Goal: Information Seeking & Learning: Learn about a topic

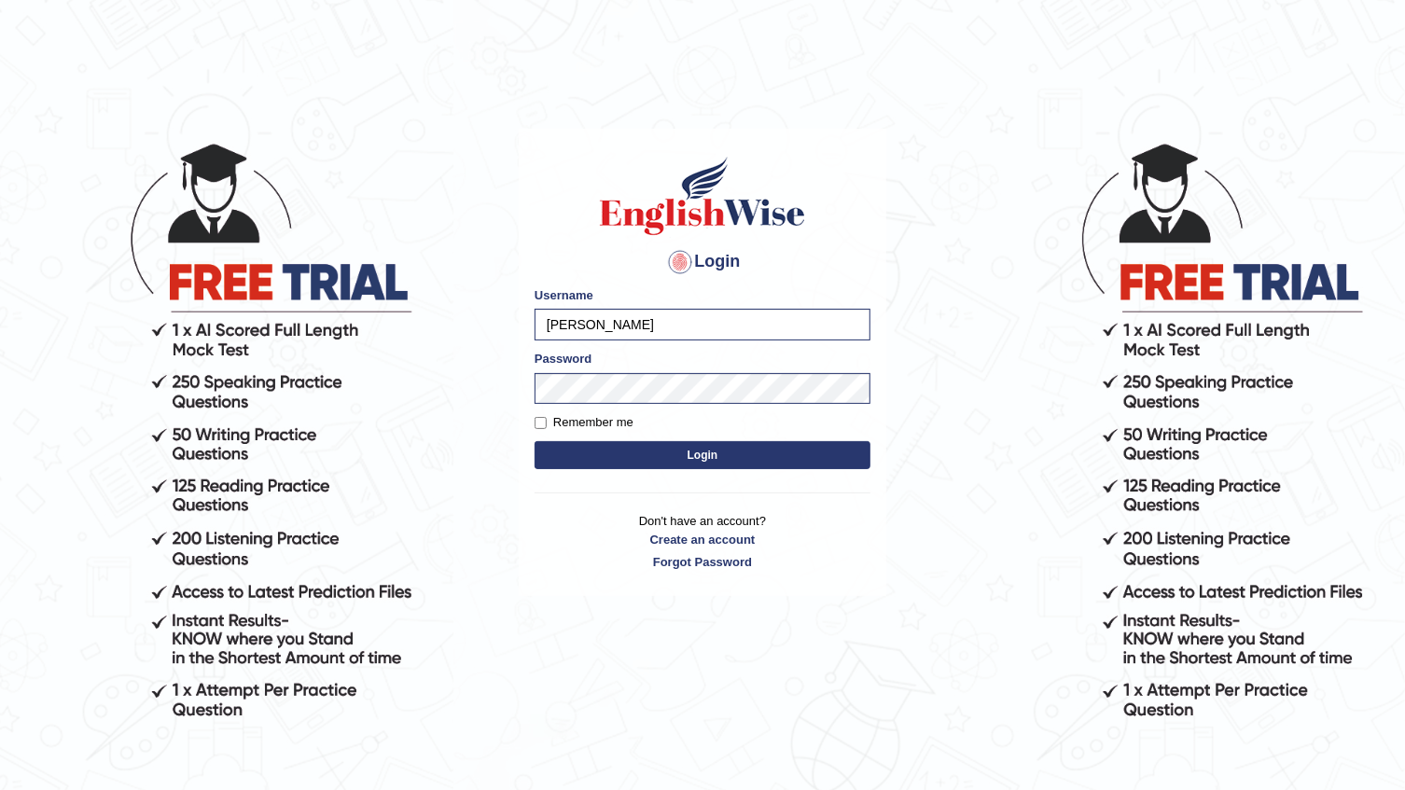
type input "[PERSON_NAME]"
click at [208, 323] on body "Login Please fix the following errors: Username [PERSON_NAME] Password Remember…" at bounding box center [702, 465] width 1405 height 790
click at [917, 323] on body "Login Please fix the following errors: Username [PERSON_NAME] Password Remember…" at bounding box center [702, 465] width 1405 height 790
click at [695, 442] on button "Login" at bounding box center [702, 455] width 336 height 28
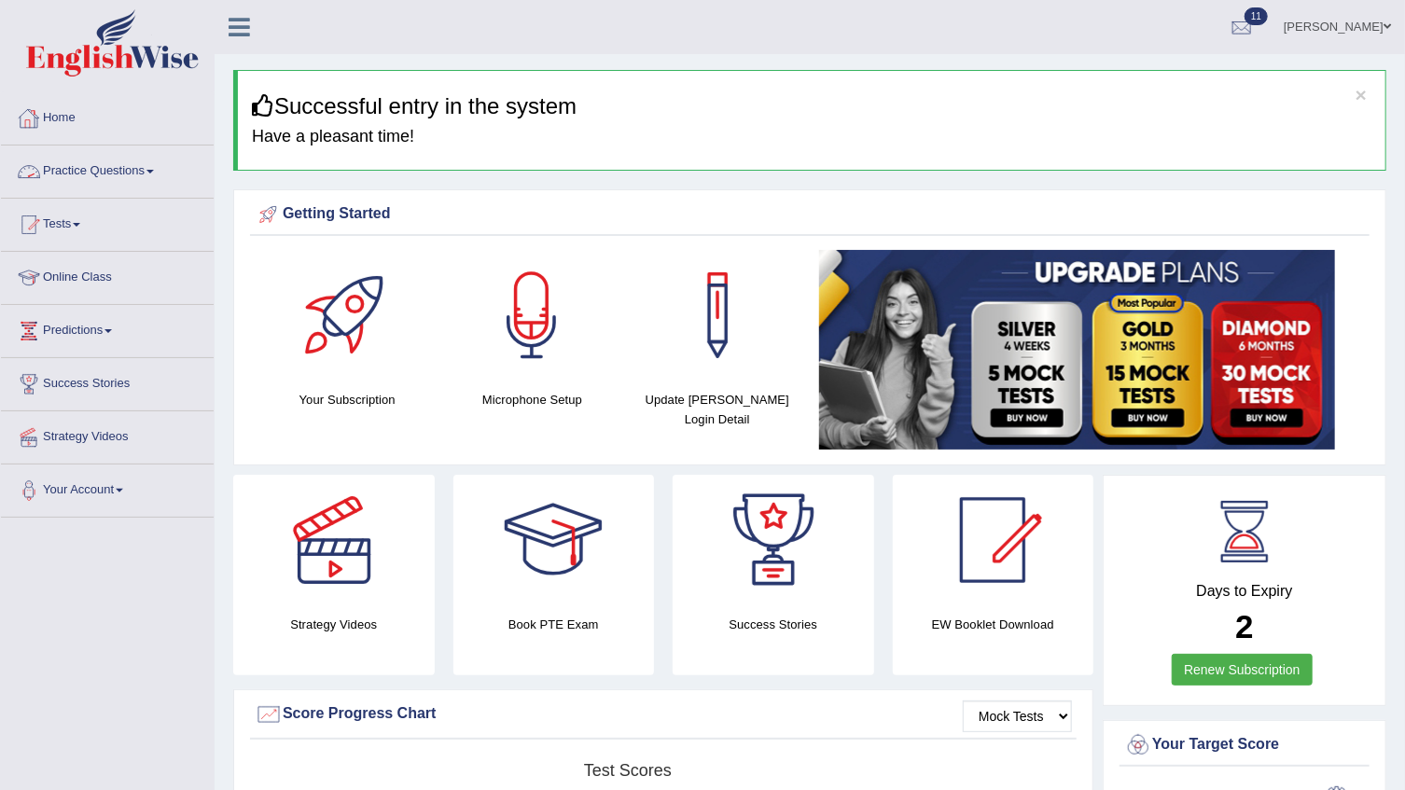
click at [125, 173] on link "Practice Questions" at bounding box center [107, 169] width 213 height 47
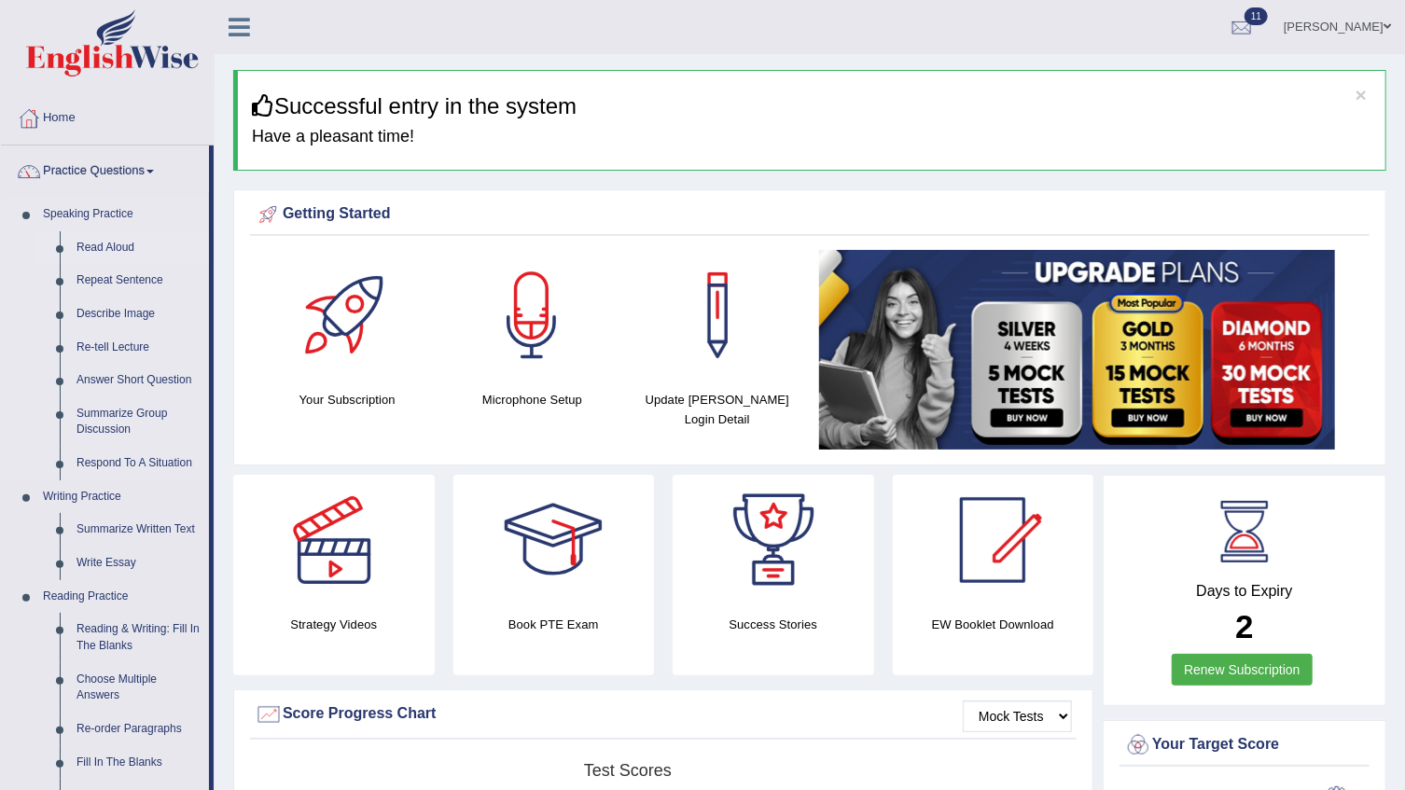
click at [113, 239] on link "Read Aloud" at bounding box center [138, 248] width 141 height 34
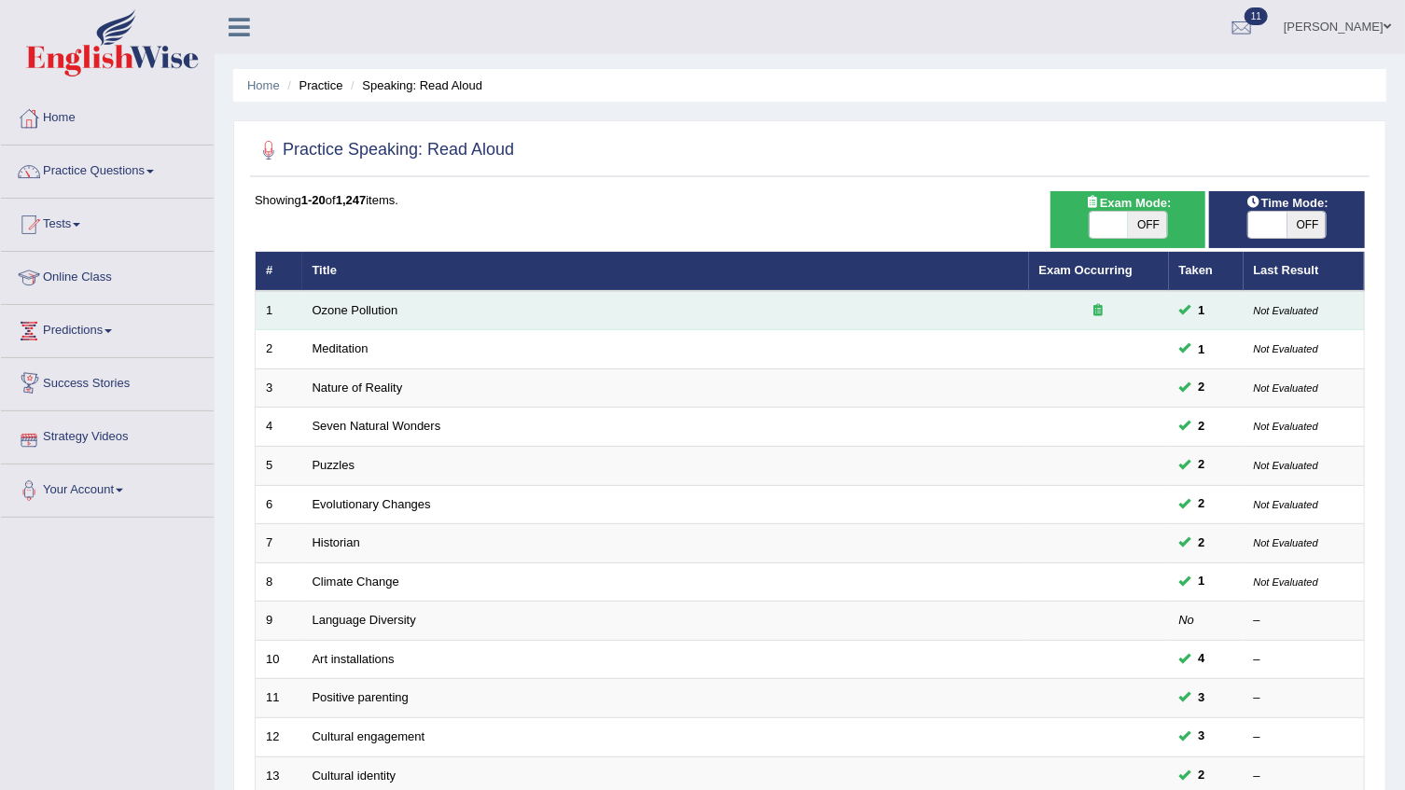
click at [325, 298] on td "Ozone Pollution" at bounding box center [665, 310] width 727 height 39
click at [326, 304] on link "Ozone Pollution" at bounding box center [355, 310] width 86 height 14
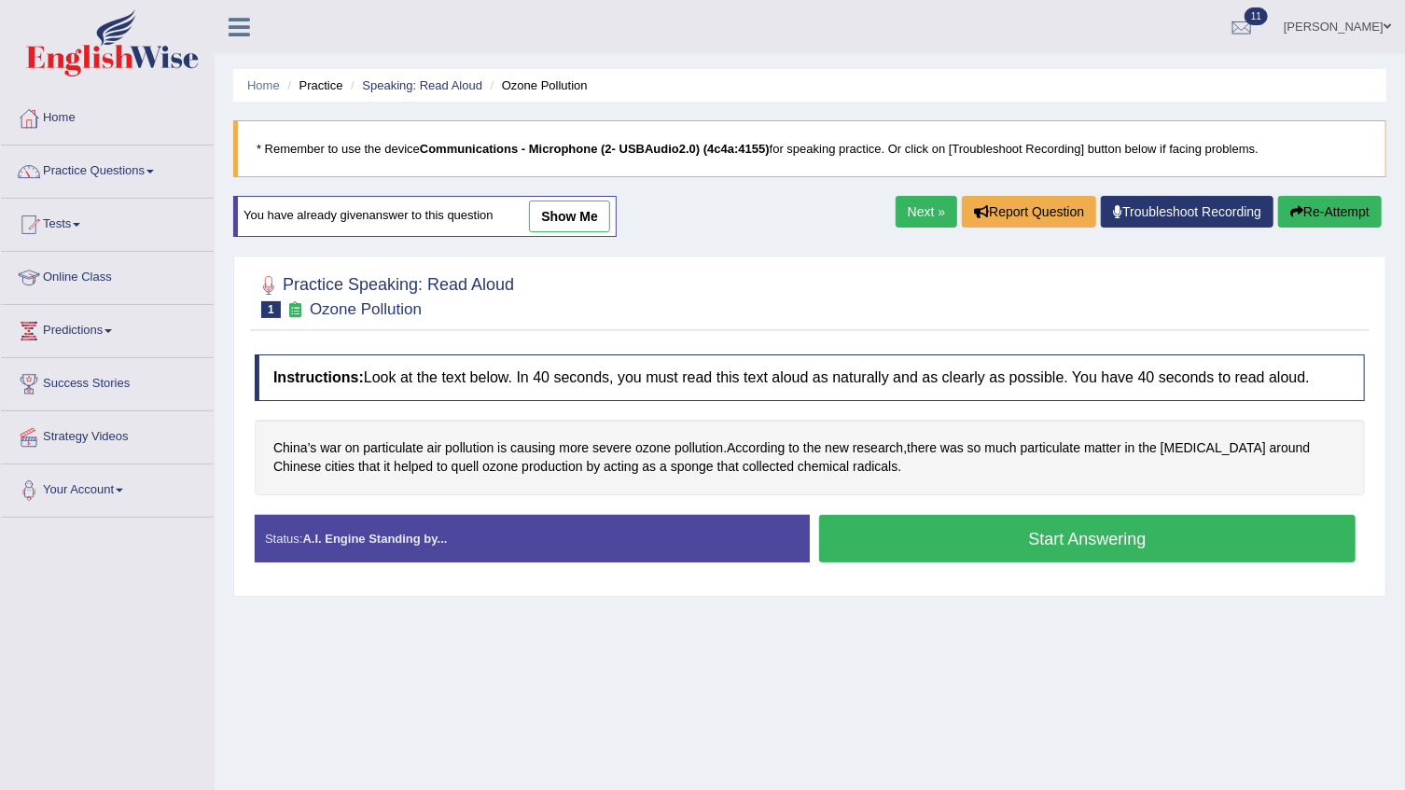
click at [1203, 207] on link "Troubleshoot Recording" at bounding box center [1187, 212] width 173 height 32
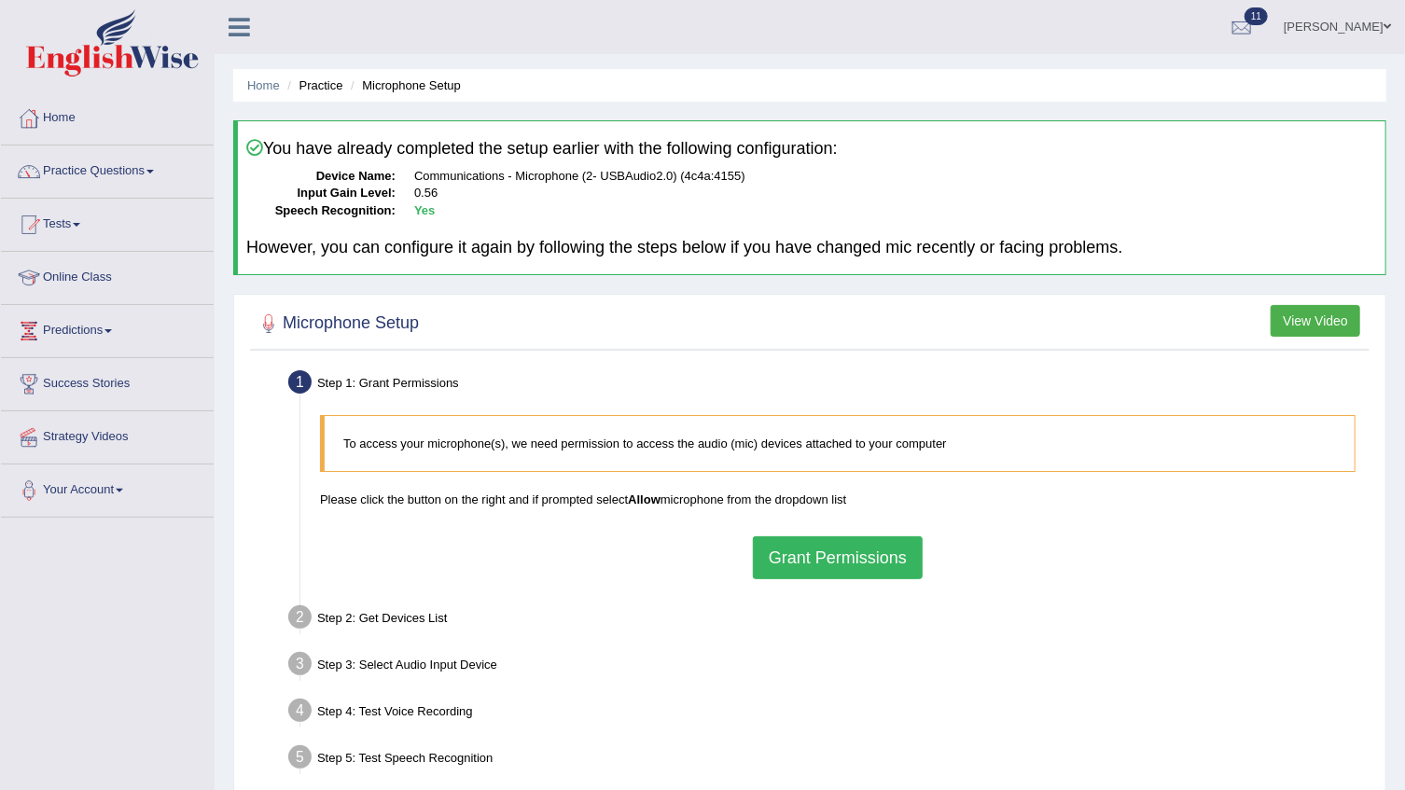
click at [831, 532] on div "To access your microphone(s), we need permission to access the audio (mic) devi…" at bounding box center [838, 497] width 1054 height 182
click at [831, 536] on button "Grant Permissions" at bounding box center [838, 557] width 170 height 43
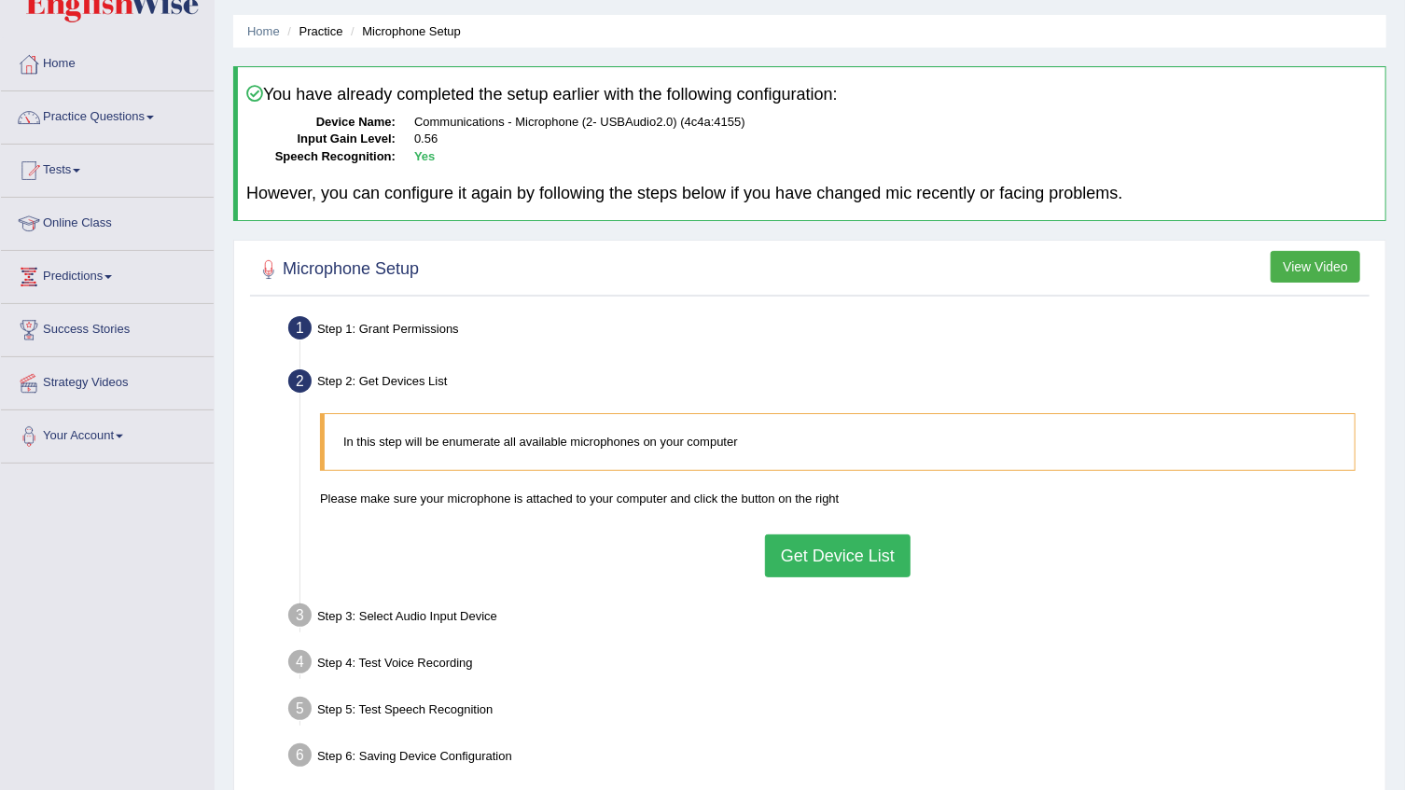
scroll to position [84, 0]
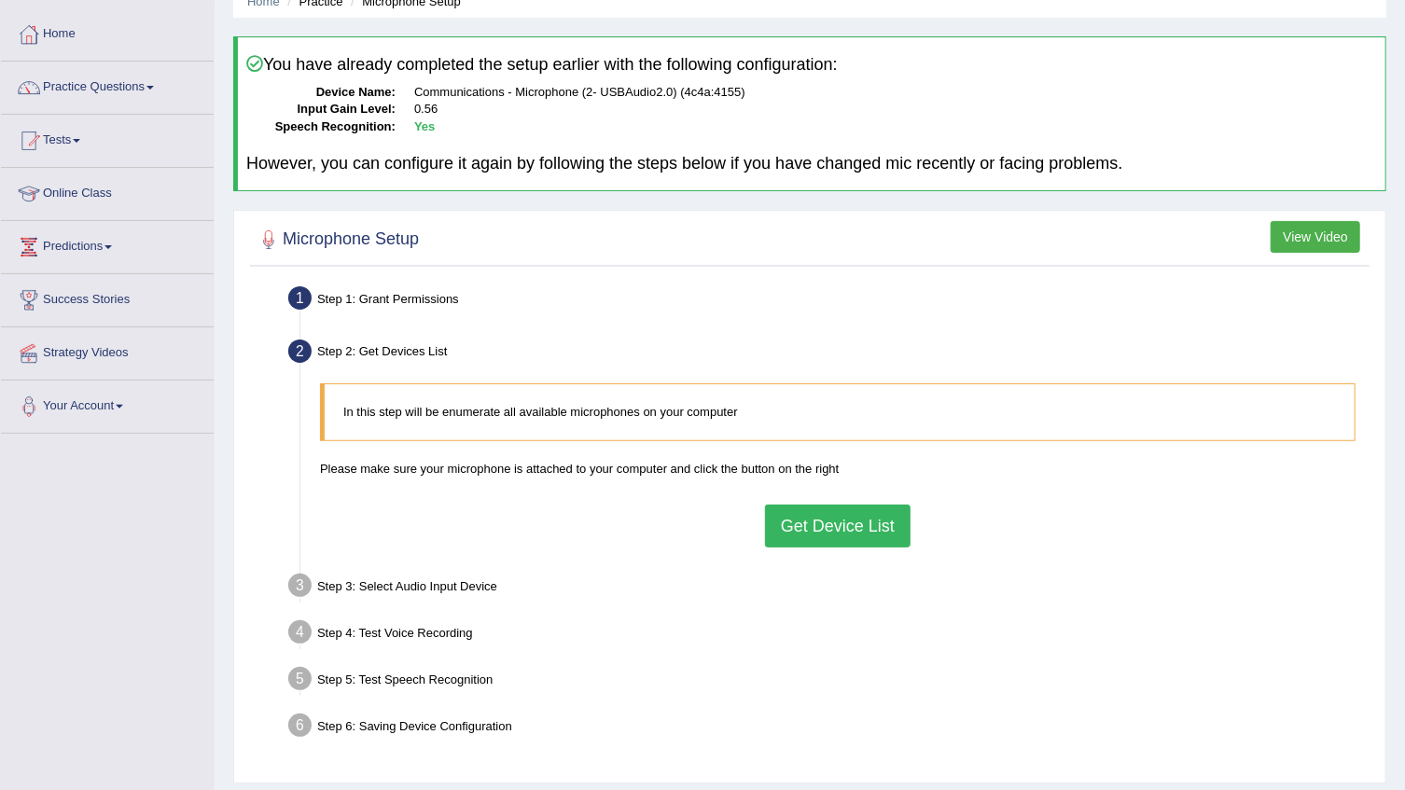
click at [868, 522] on button "Get Device List" at bounding box center [838, 526] width 146 height 43
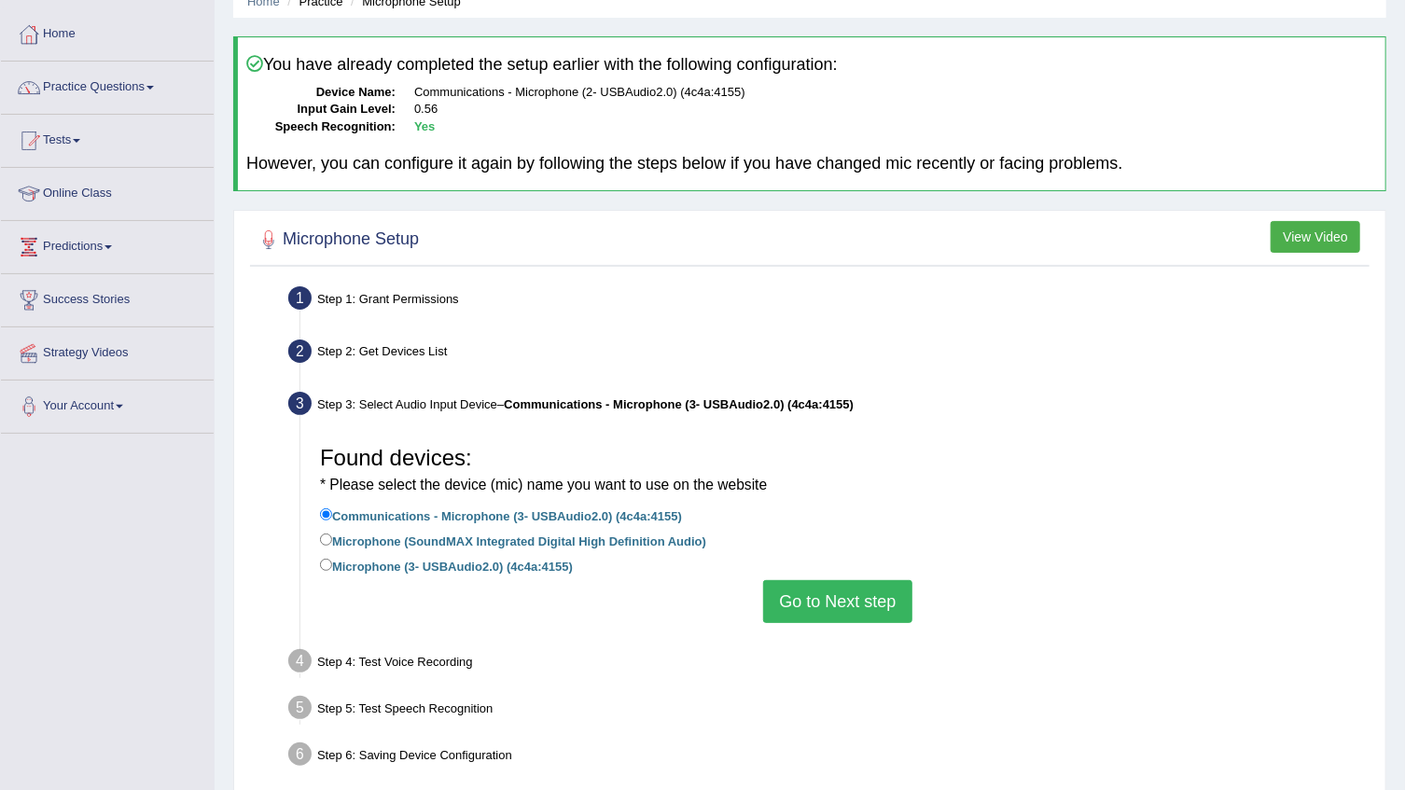
click at [873, 594] on button "Go to Next step" at bounding box center [837, 601] width 148 height 43
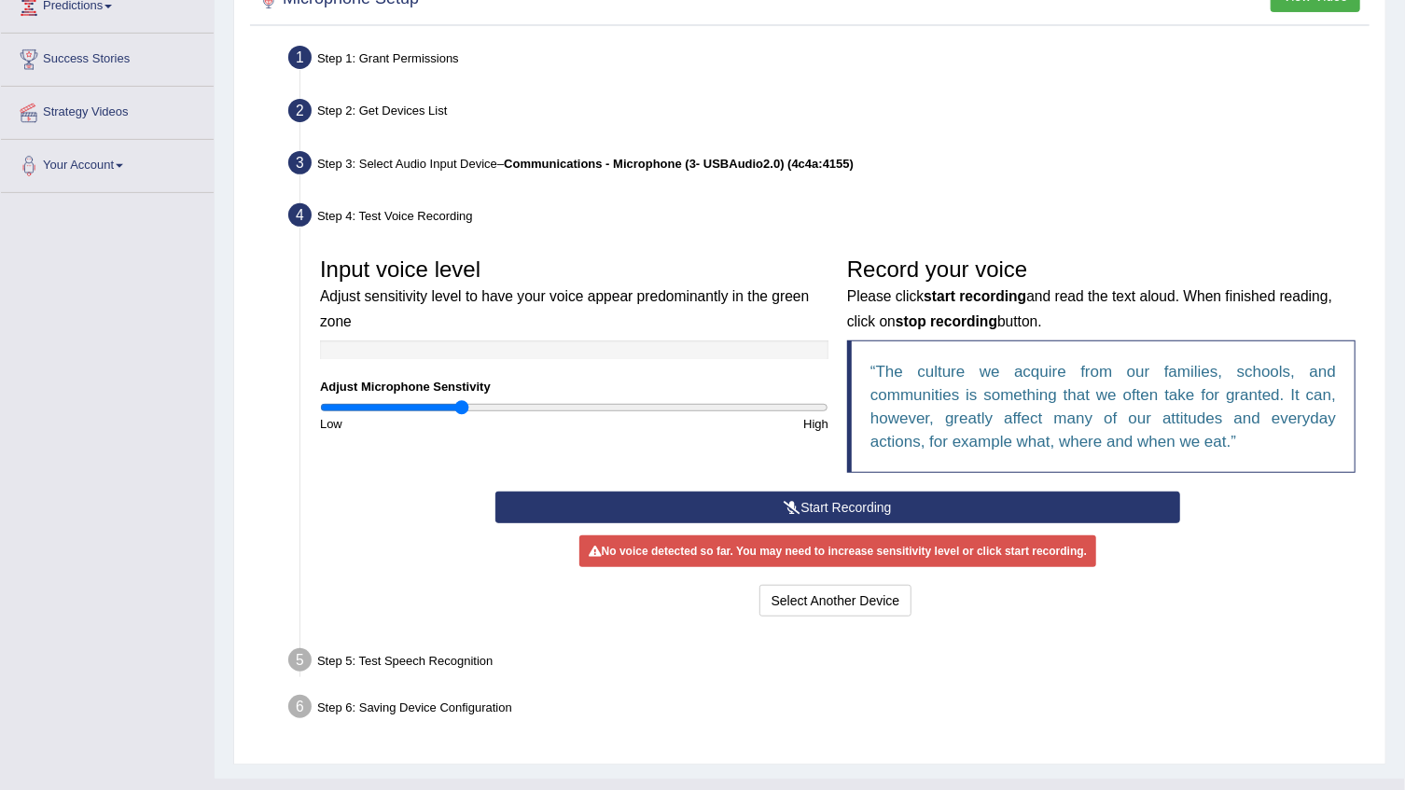
scroll to position [339, 0]
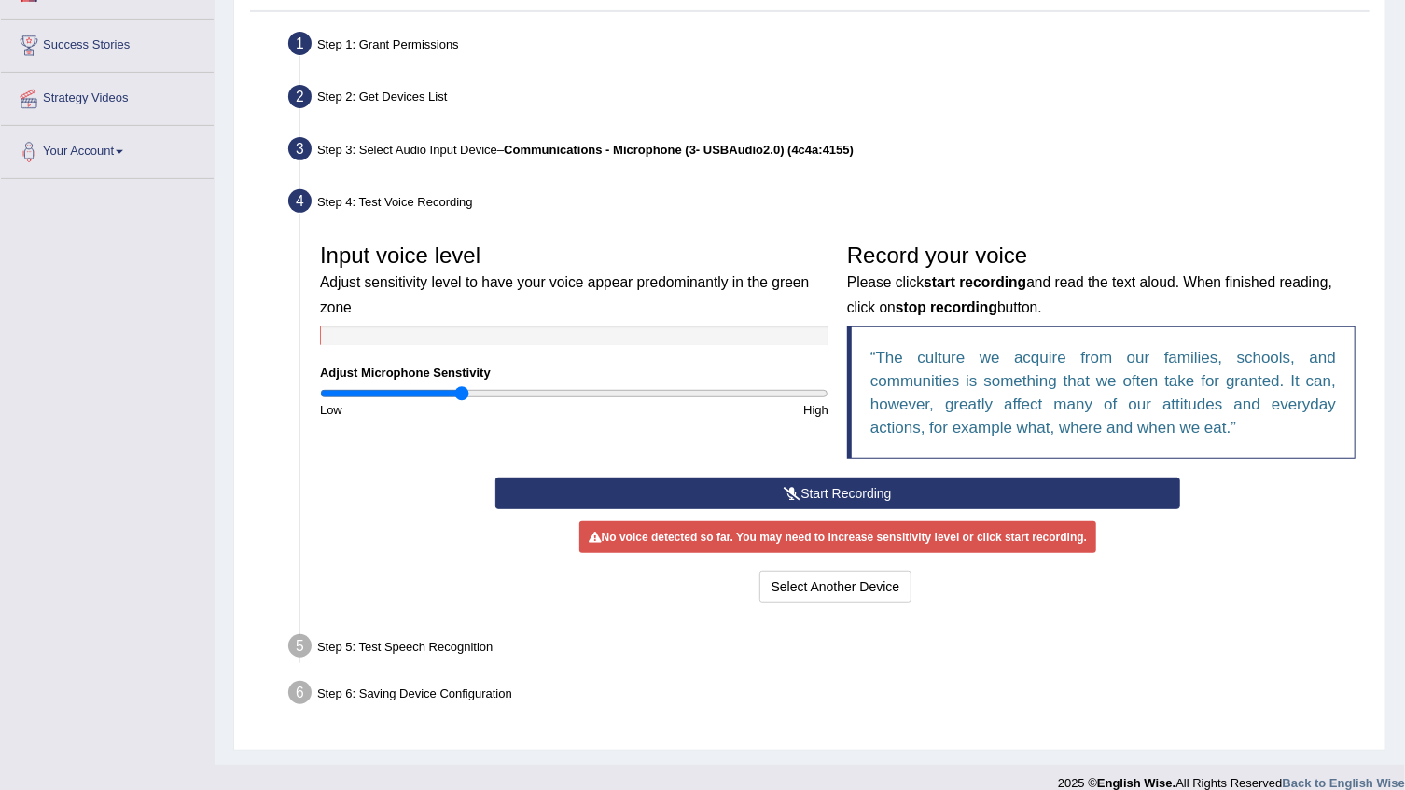
click at [887, 489] on button "Start Recording" at bounding box center [837, 494] width 684 height 32
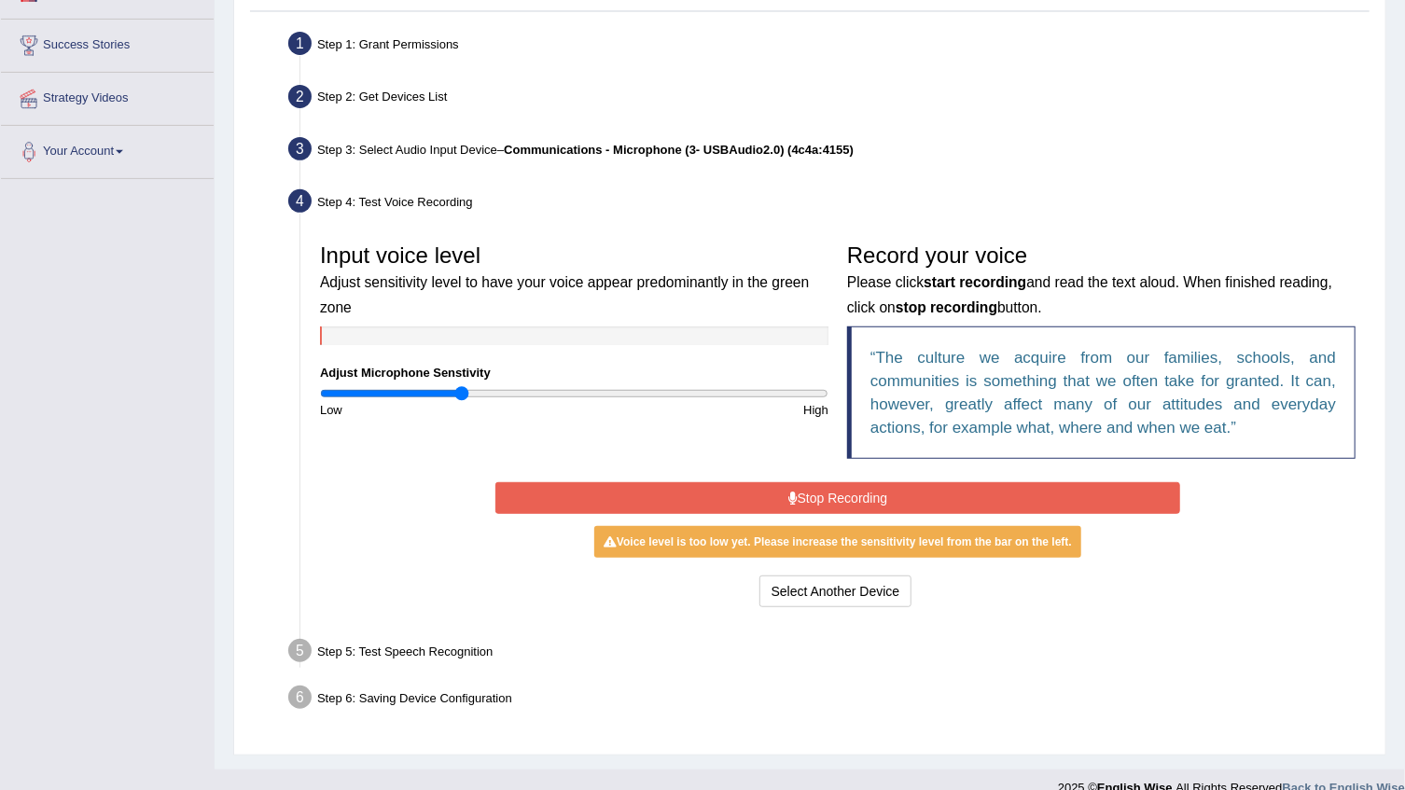
click at [1094, 494] on button "Stop Recording" at bounding box center [837, 498] width 684 height 32
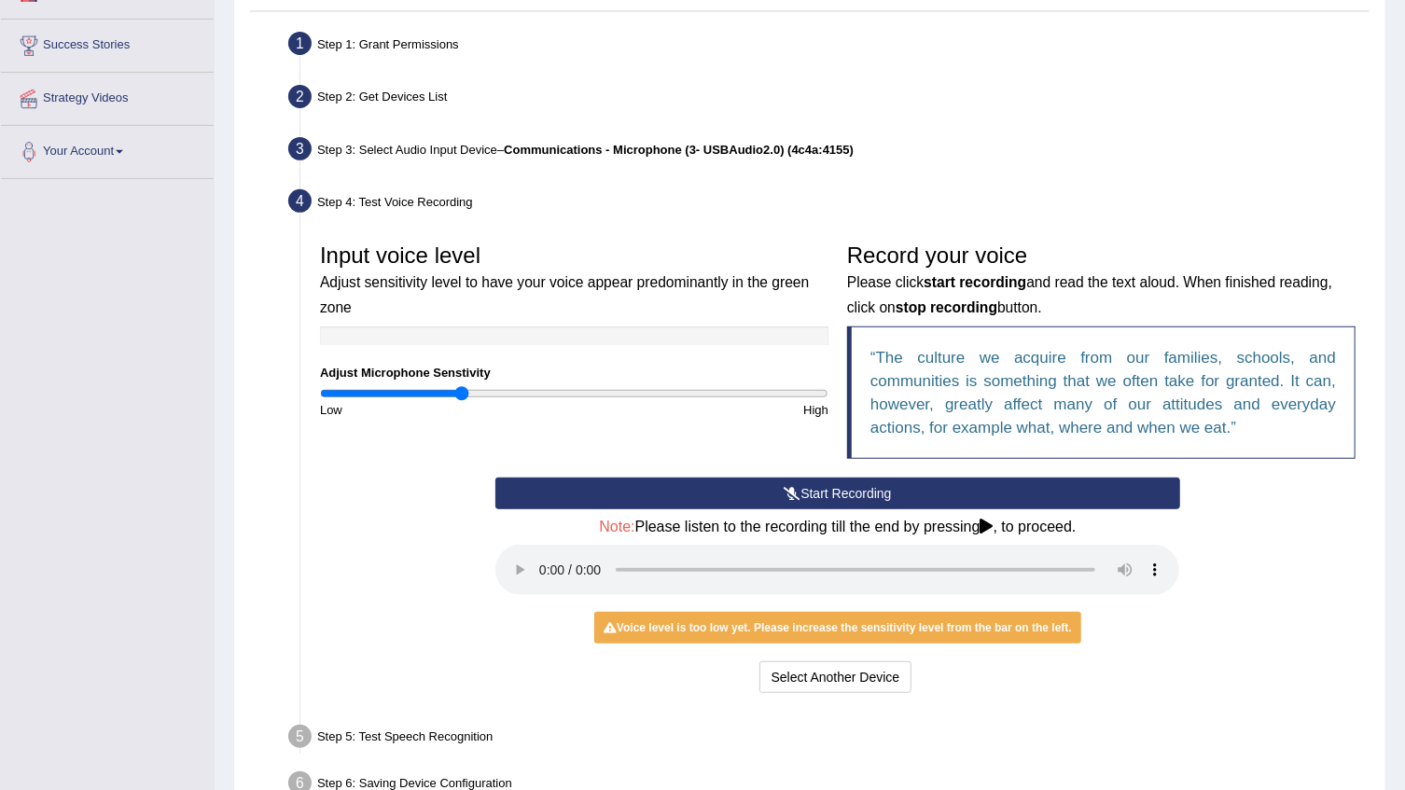
scroll to position [448, 0]
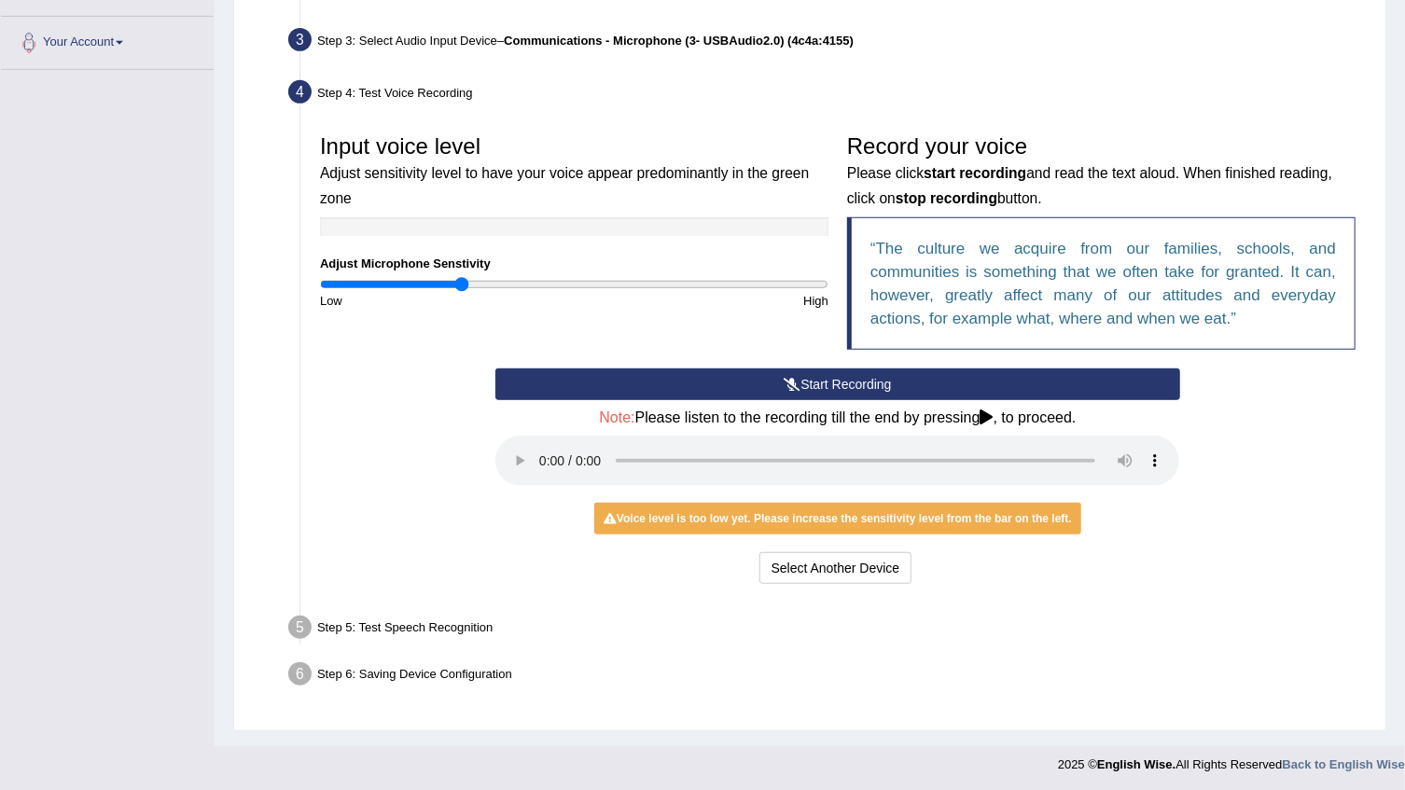
click at [916, 384] on button "Start Recording" at bounding box center [837, 384] width 684 height 32
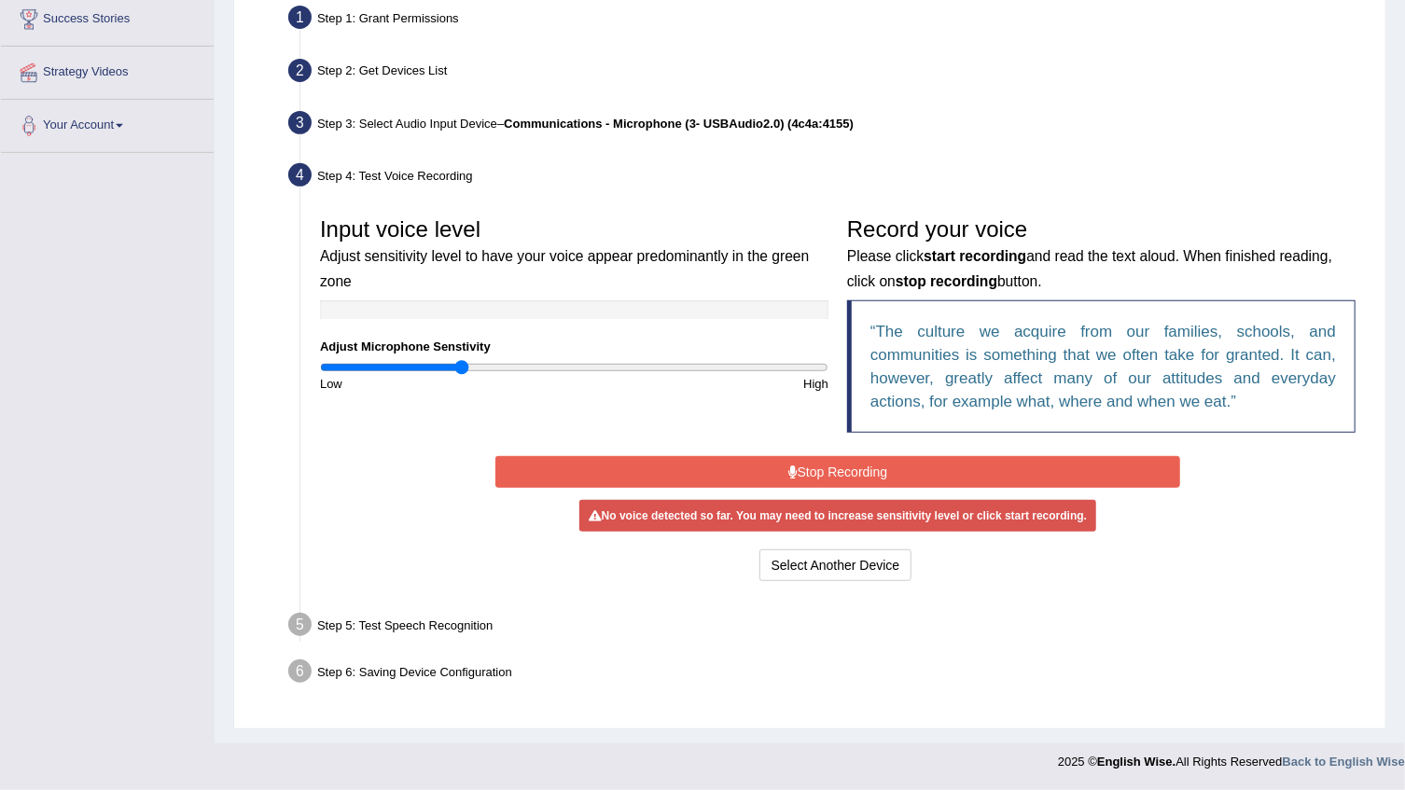
scroll to position [363, 0]
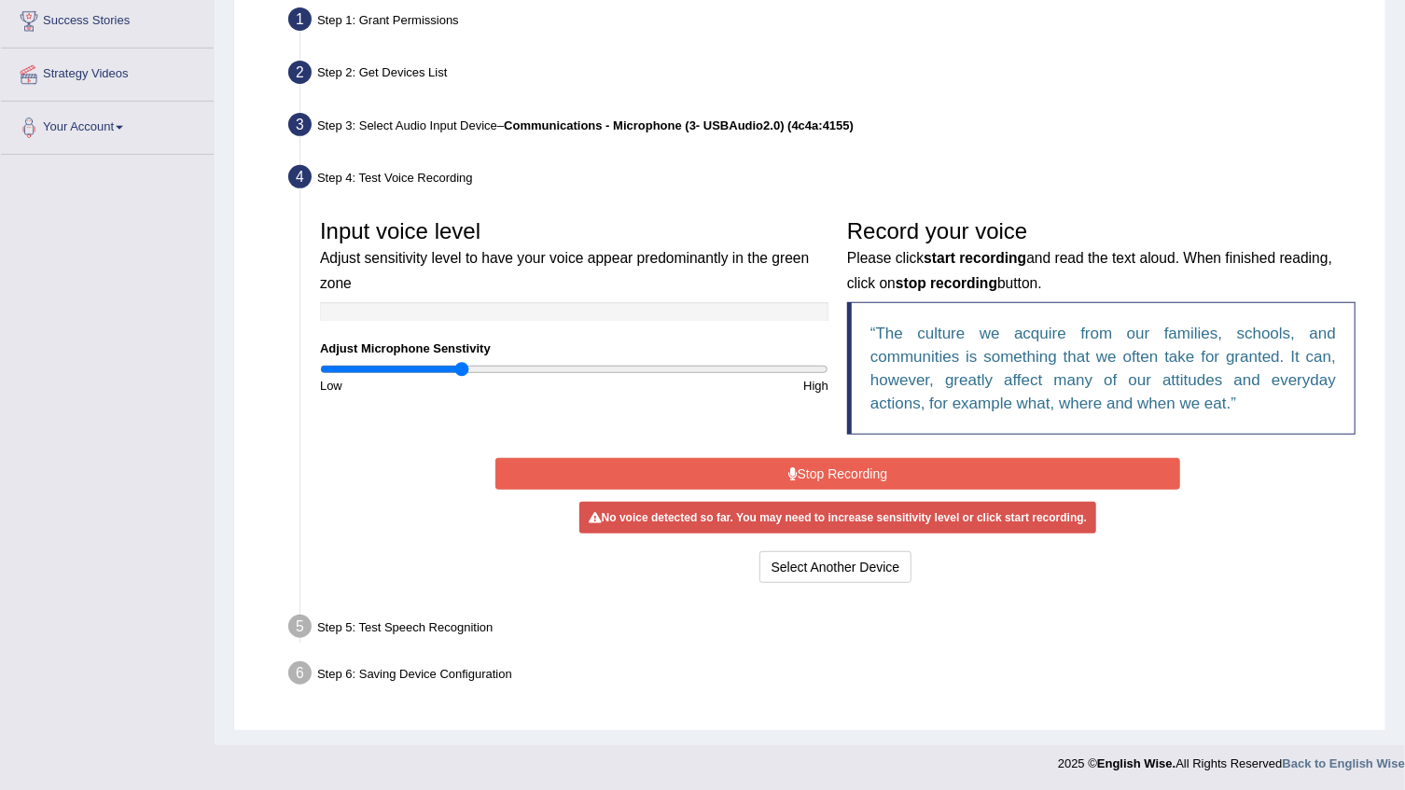
click at [733, 473] on button "Stop Recording" at bounding box center [837, 474] width 684 height 32
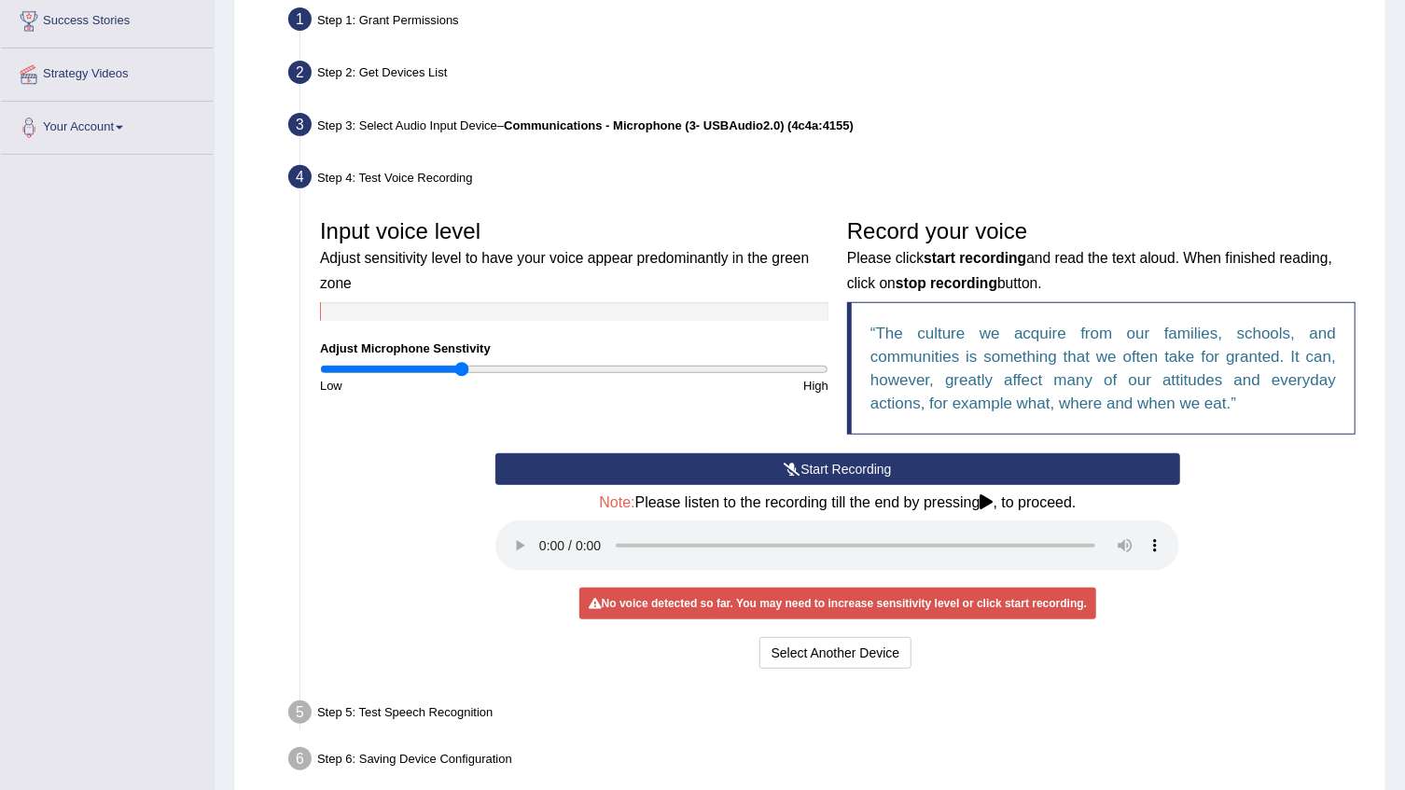
click at [733, 473] on button "Start Recording" at bounding box center [837, 469] width 684 height 32
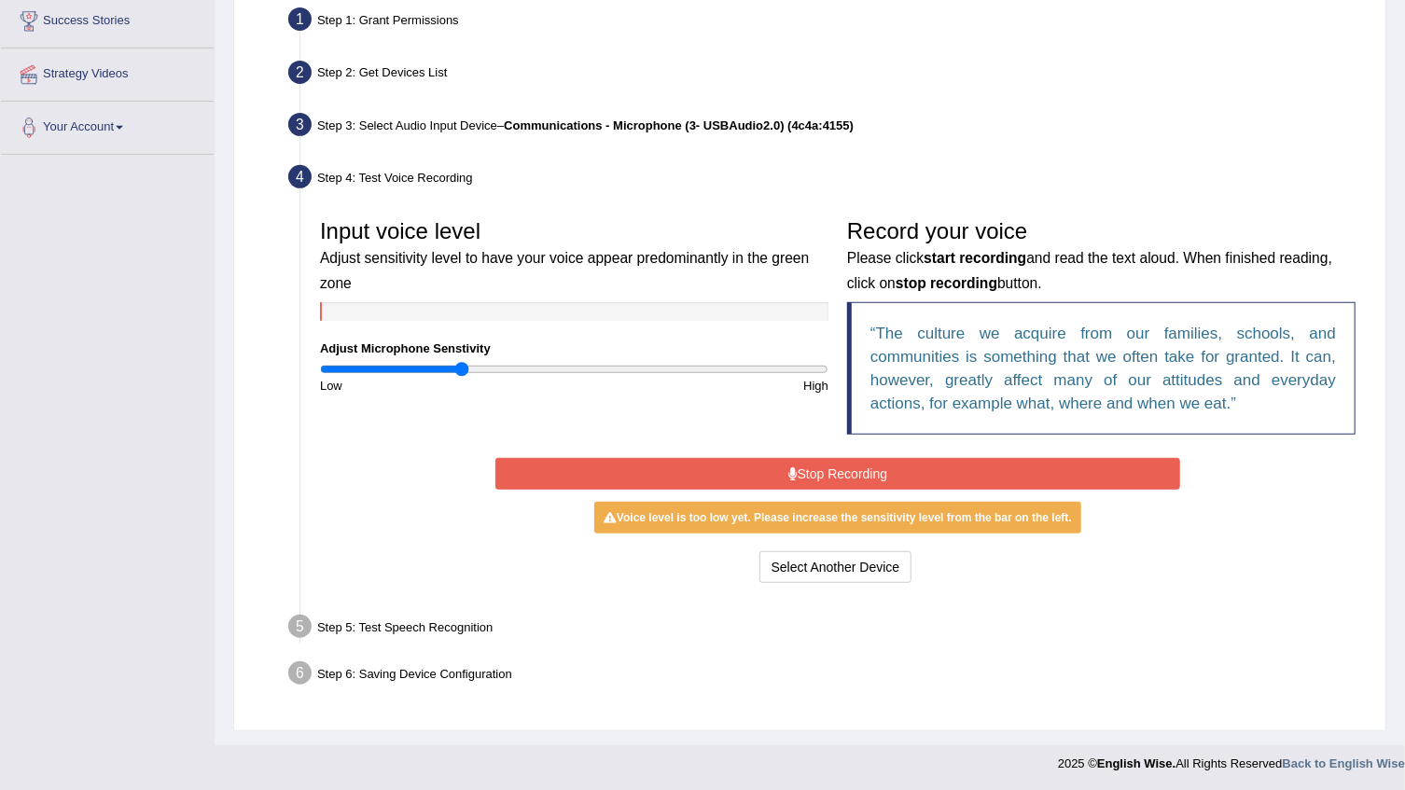
click at [763, 459] on button "Stop Recording" at bounding box center [837, 474] width 684 height 32
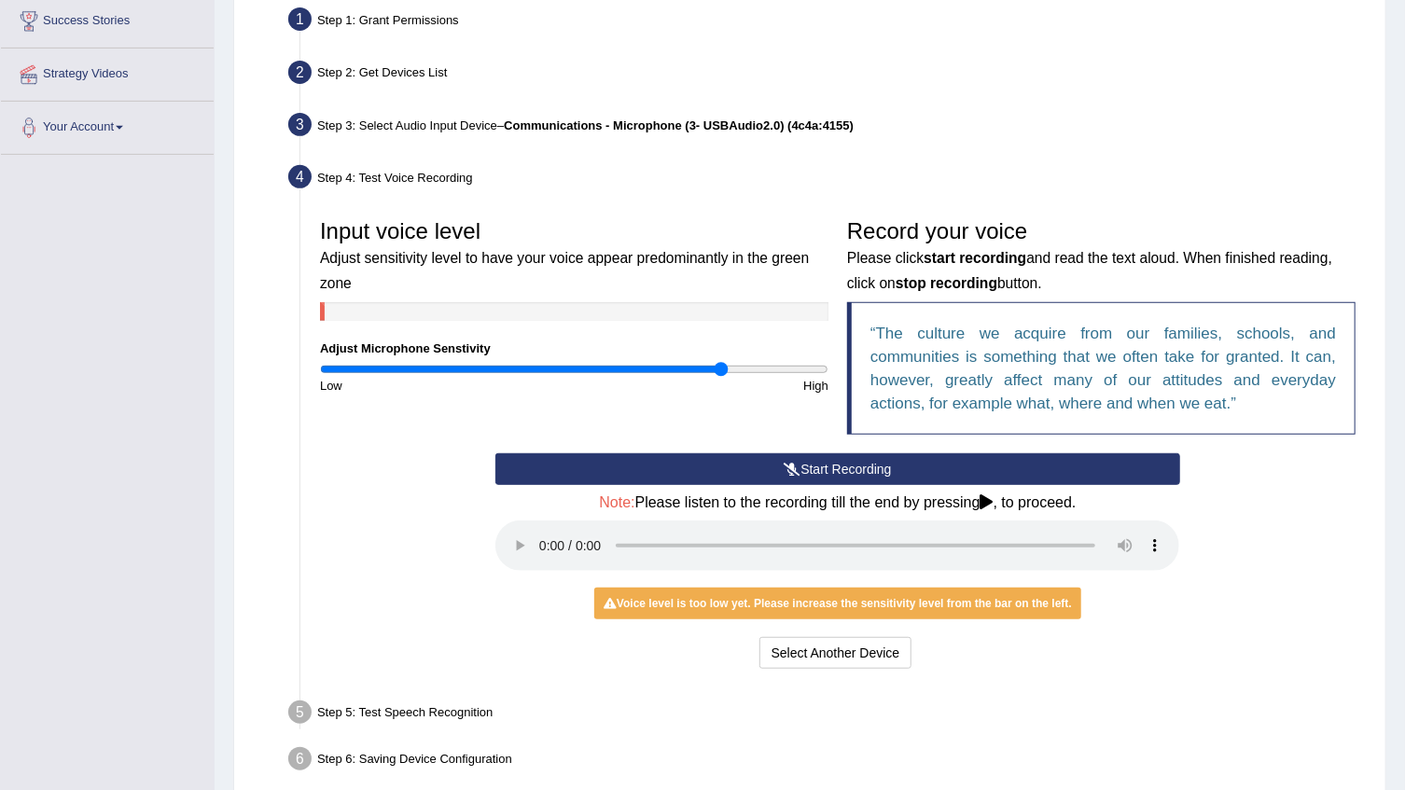
click at [723, 373] on input "range" at bounding box center [574, 369] width 508 height 15
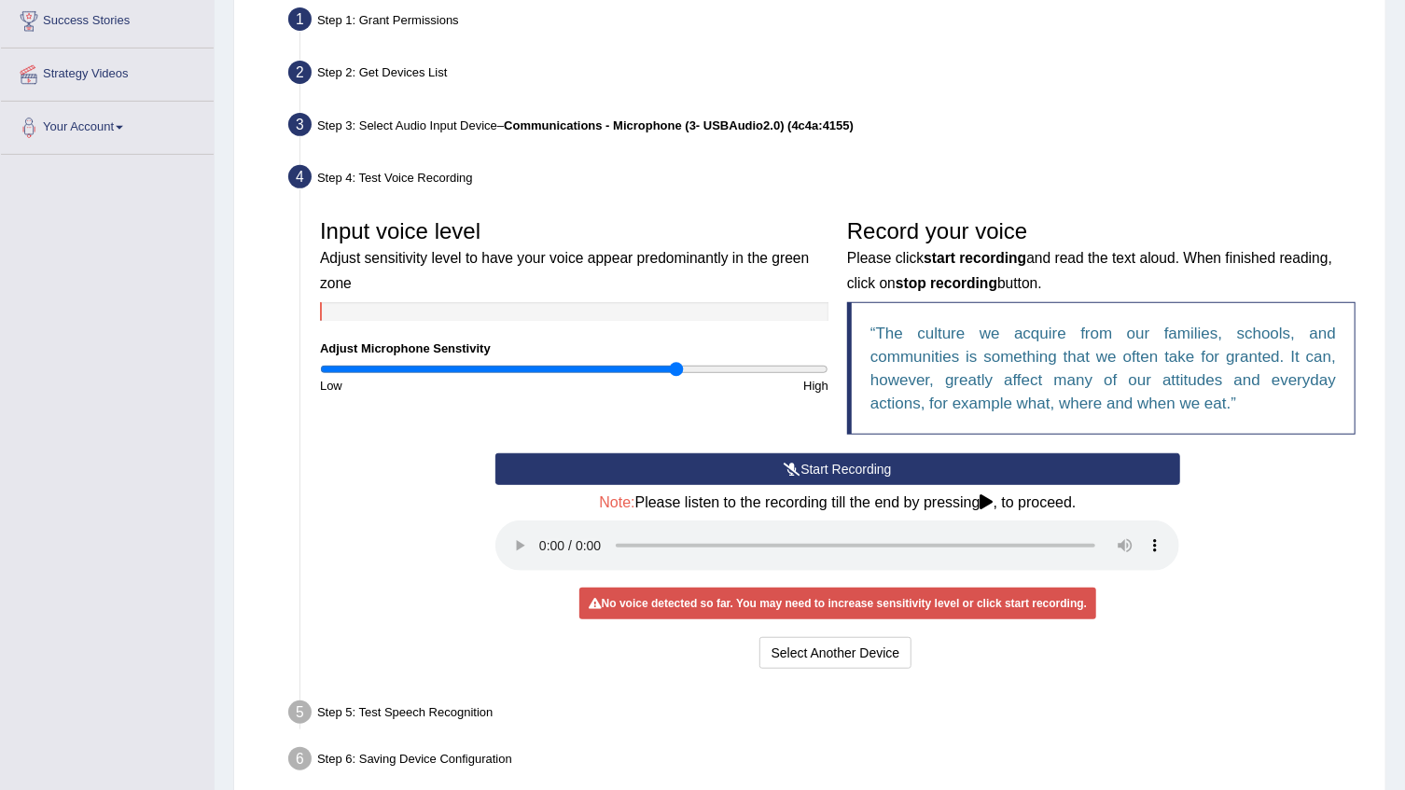
click at [673, 364] on input "range" at bounding box center [574, 369] width 508 height 15
click at [660, 363] on input "range" at bounding box center [574, 369] width 508 height 15
click at [765, 457] on button "Start Recording" at bounding box center [837, 469] width 684 height 32
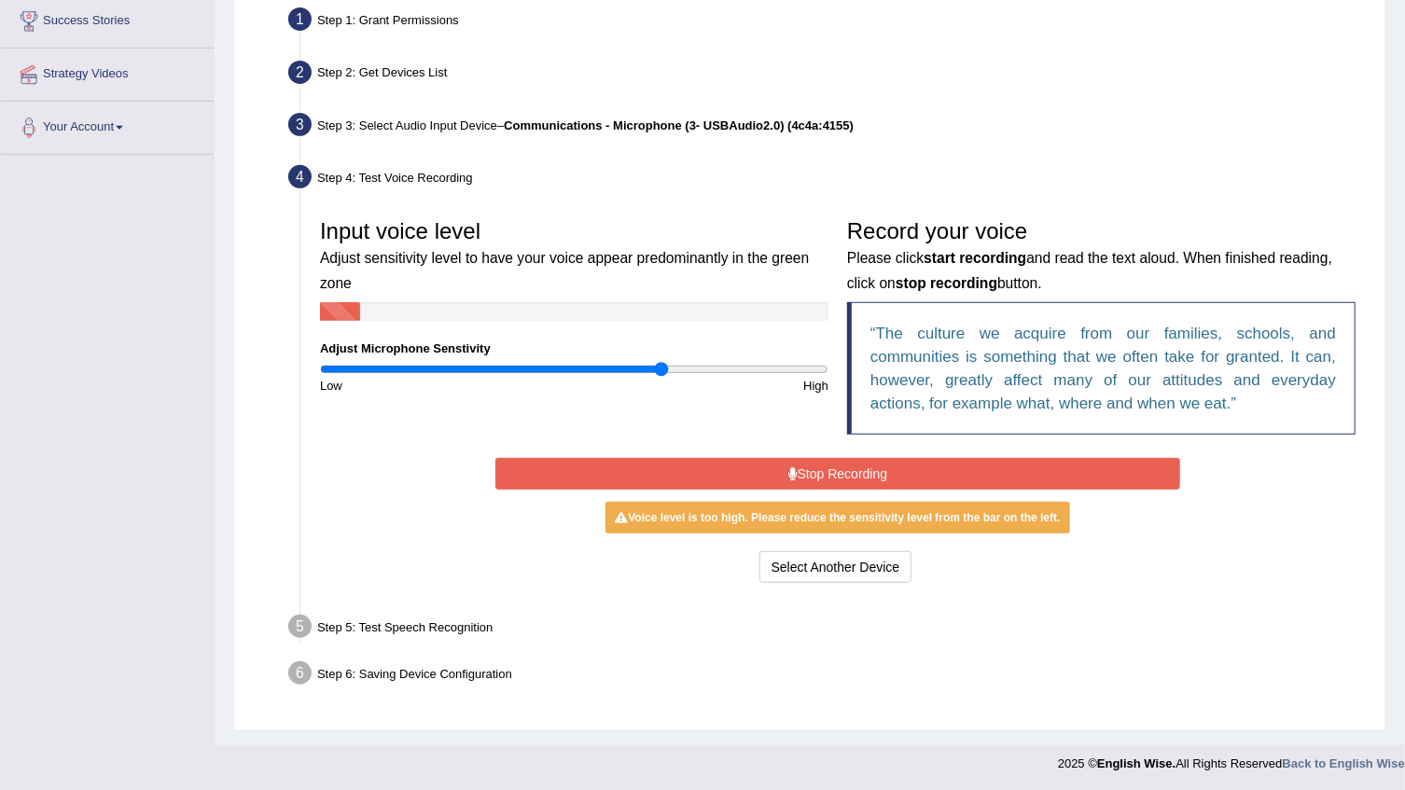
click at [784, 475] on button "Stop Recording" at bounding box center [837, 474] width 684 height 32
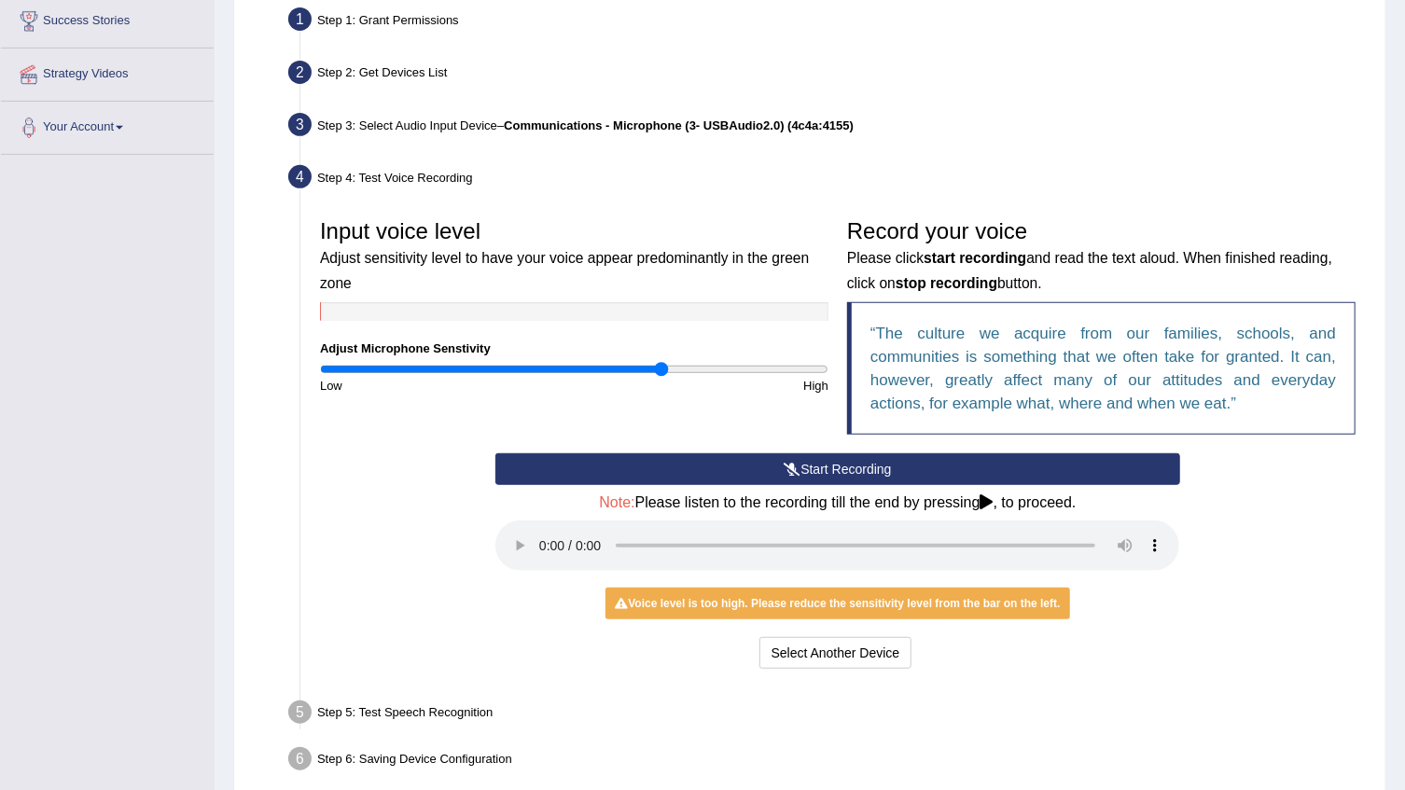
click at [308, 703] on li "Step 5: Test Speech Recognition Text to read The culture we acquire from our fa…" at bounding box center [828, 715] width 1073 height 41
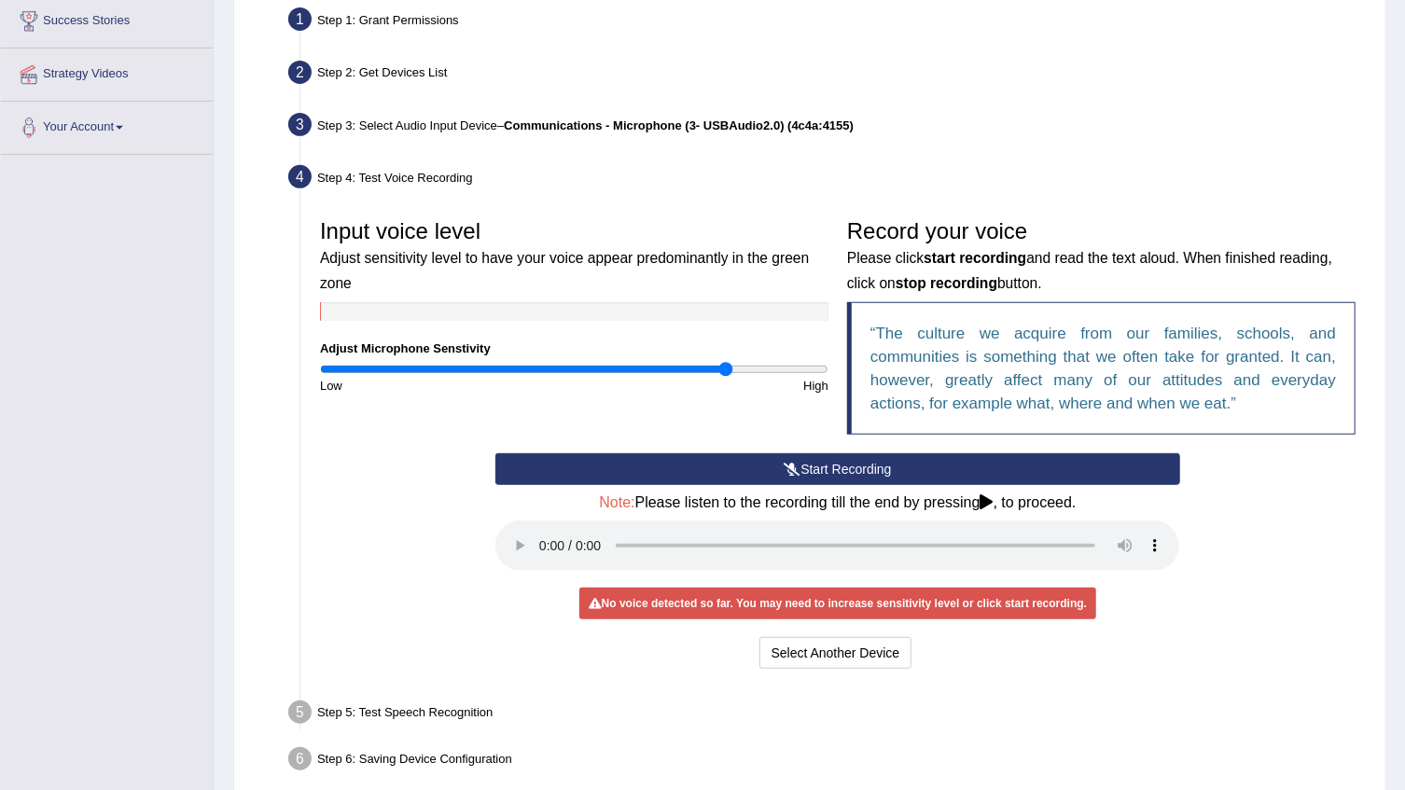
click at [728, 366] on input "range" at bounding box center [574, 369] width 508 height 15
type input "1.68"
click at [741, 368] on input "range" at bounding box center [574, 369] width 508 height 15
click at [644, 485] on div "Start Recording Stop Recording Note: Please listen to the recording till the en…" at bounding box center [837, 563] width 702 height 220
click at [645, 475] on button "Start Recording" at bounding box center [837, 469] width 684 height 32
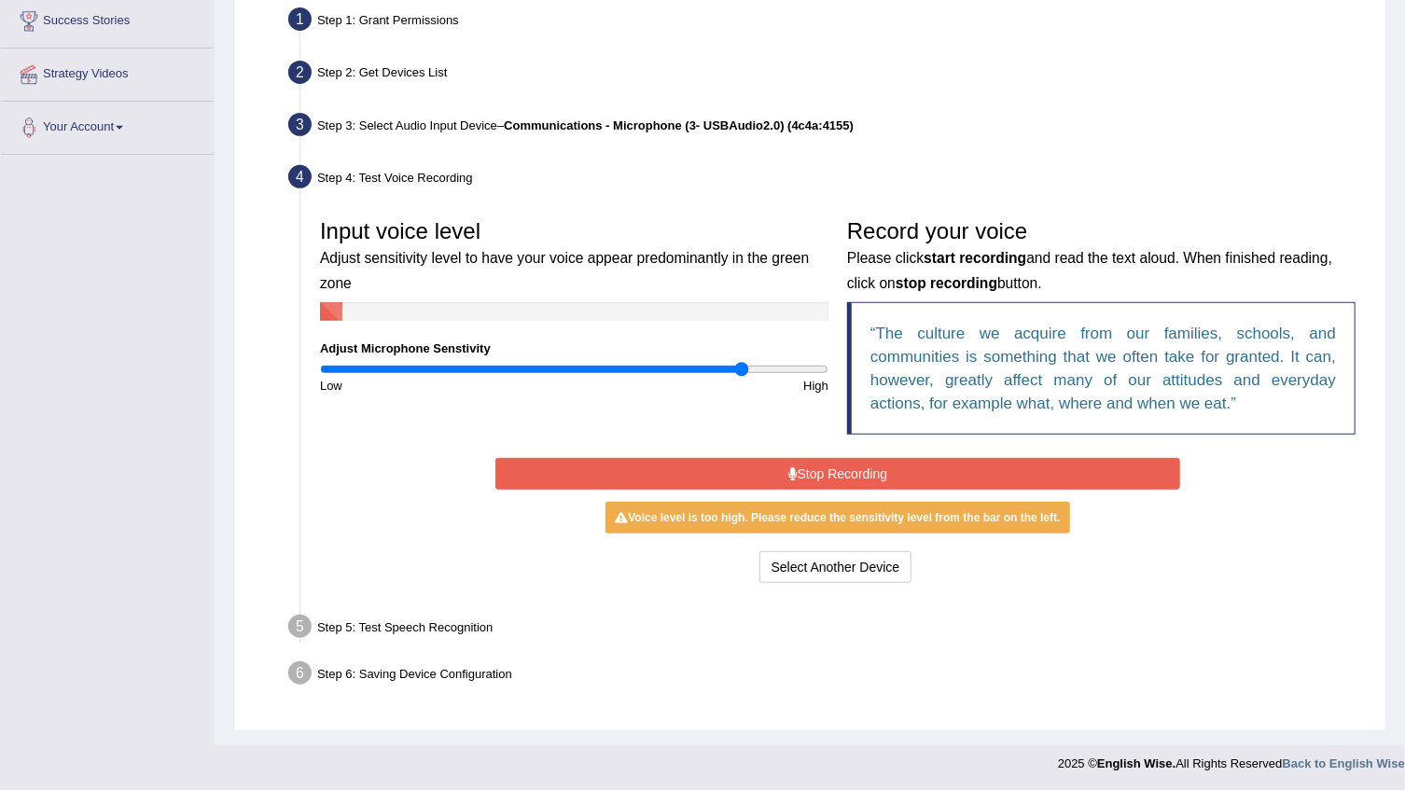
click at [645, 475] on button "Stop Recording" at bounding box center [837, 474] width 684 height 32
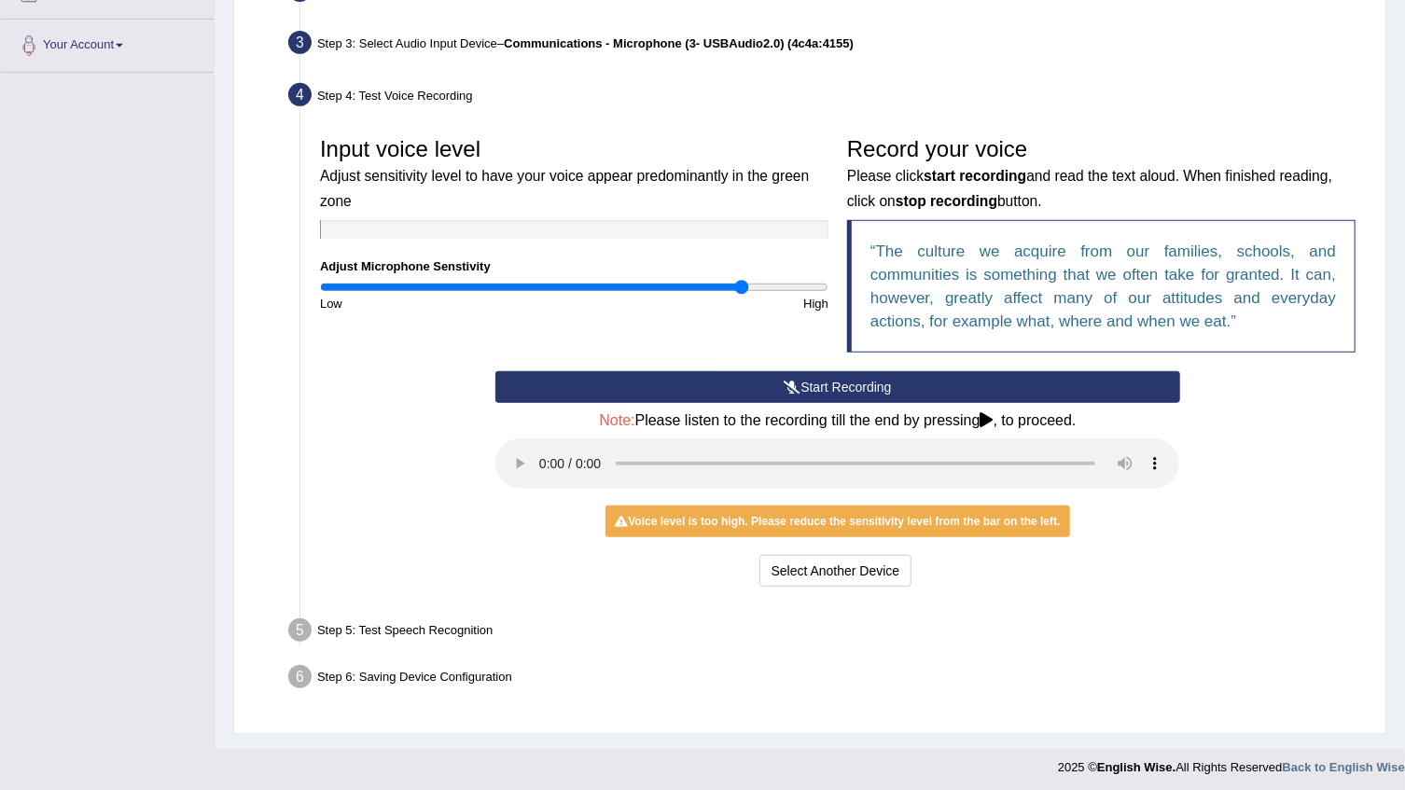
scroll to position [448, 0]
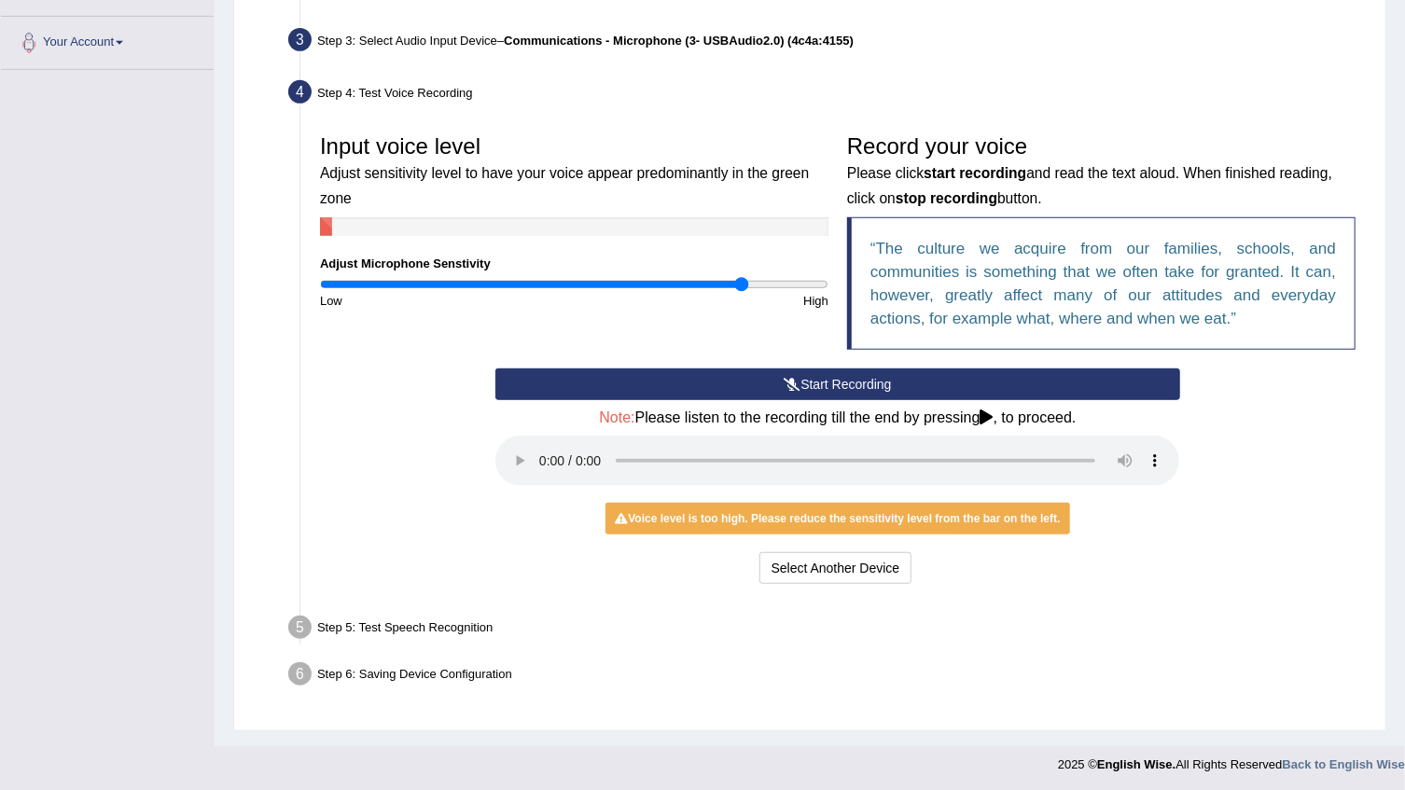
click at [380, 630] on div "Step 5: Test Speech Recognition" at bounding box center [828, 630] width 1097 height 41
drag, startPoint x: 395, startPoint y: 630, endPoint x: 584, endPoint y: 618, distance: 188.8
click at [396, 630] on div "Step 5: Test Speech Recognition" at bounding box center [828, 630] width 1097 height 41
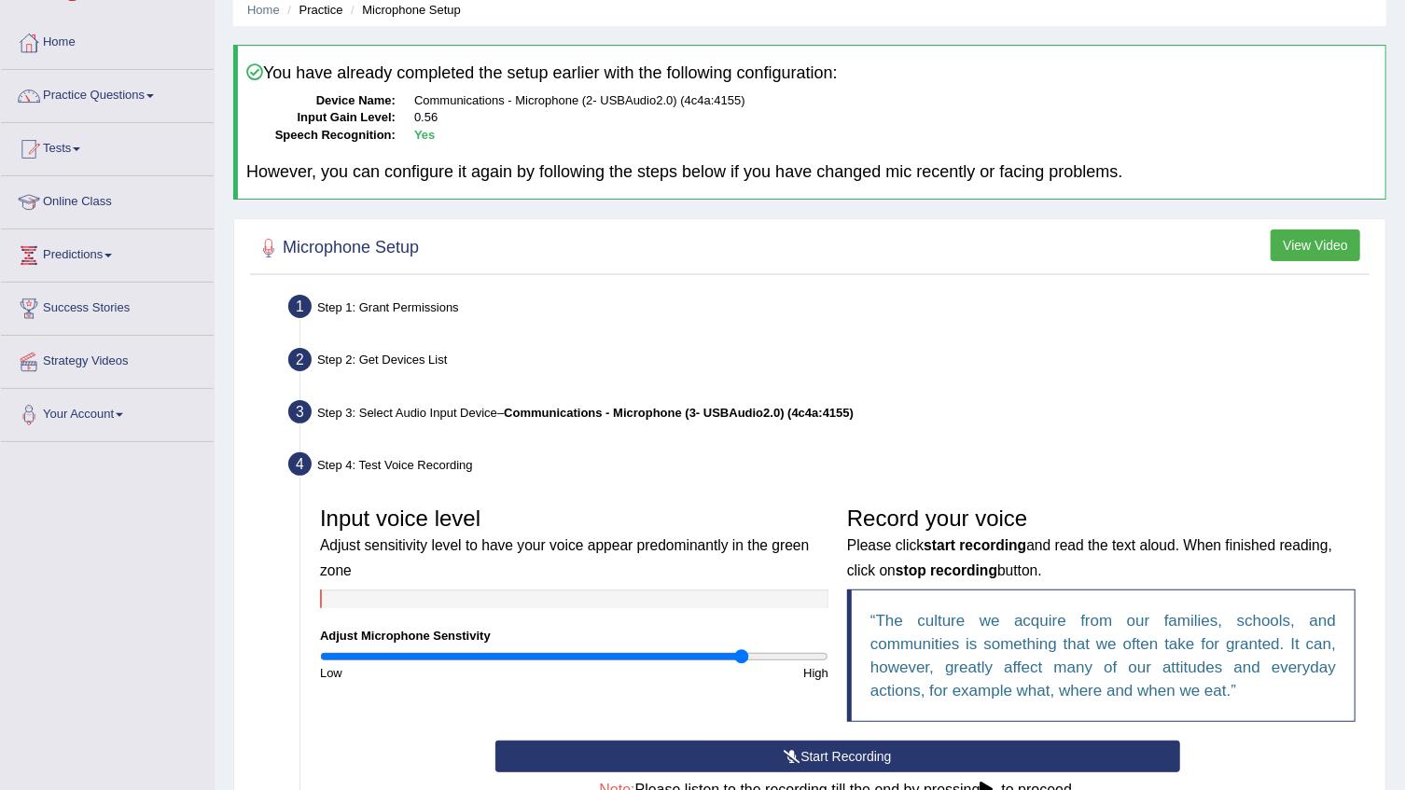
scroll to position [0, 0]
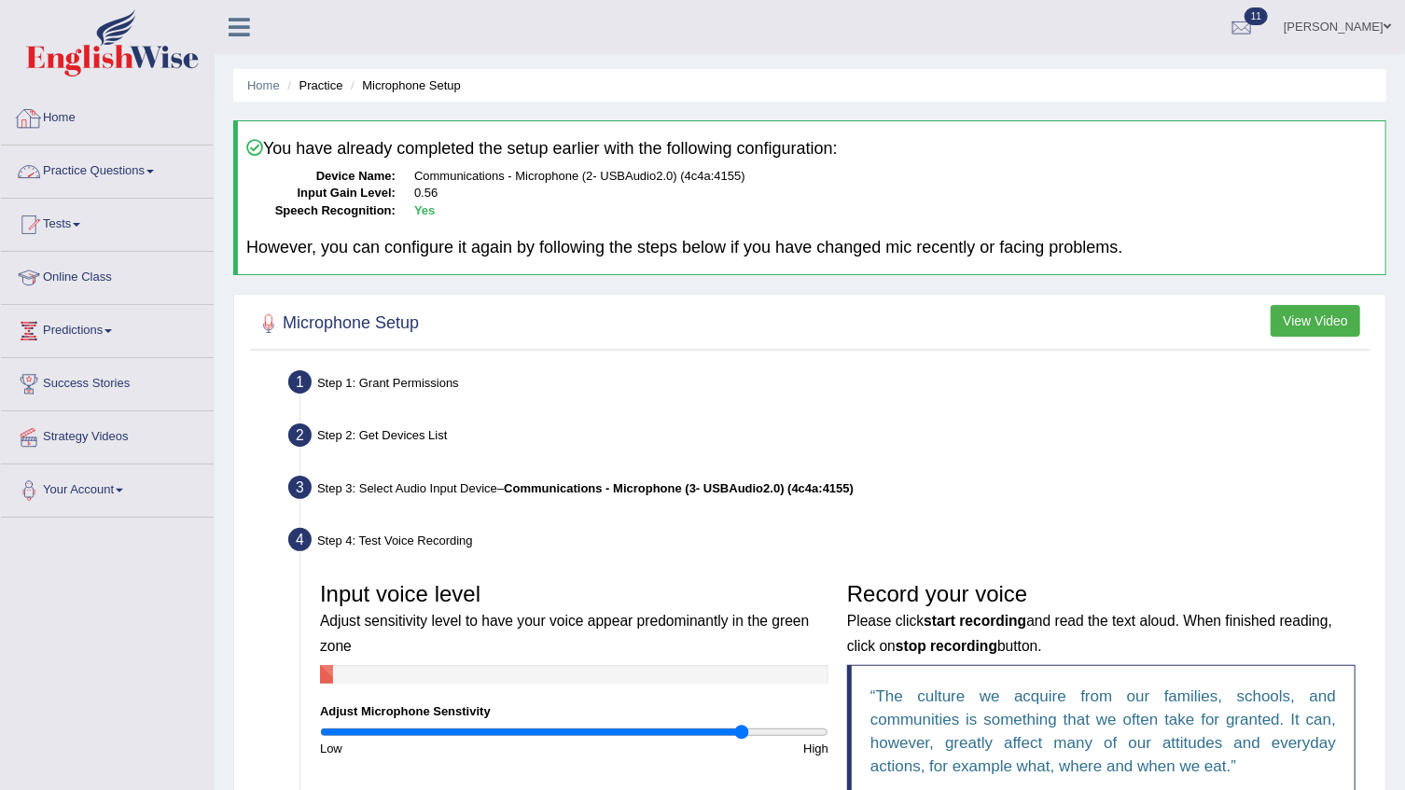
click at [62, 111] on link "Home" at bounding box center [107, 115] width 213 height 47
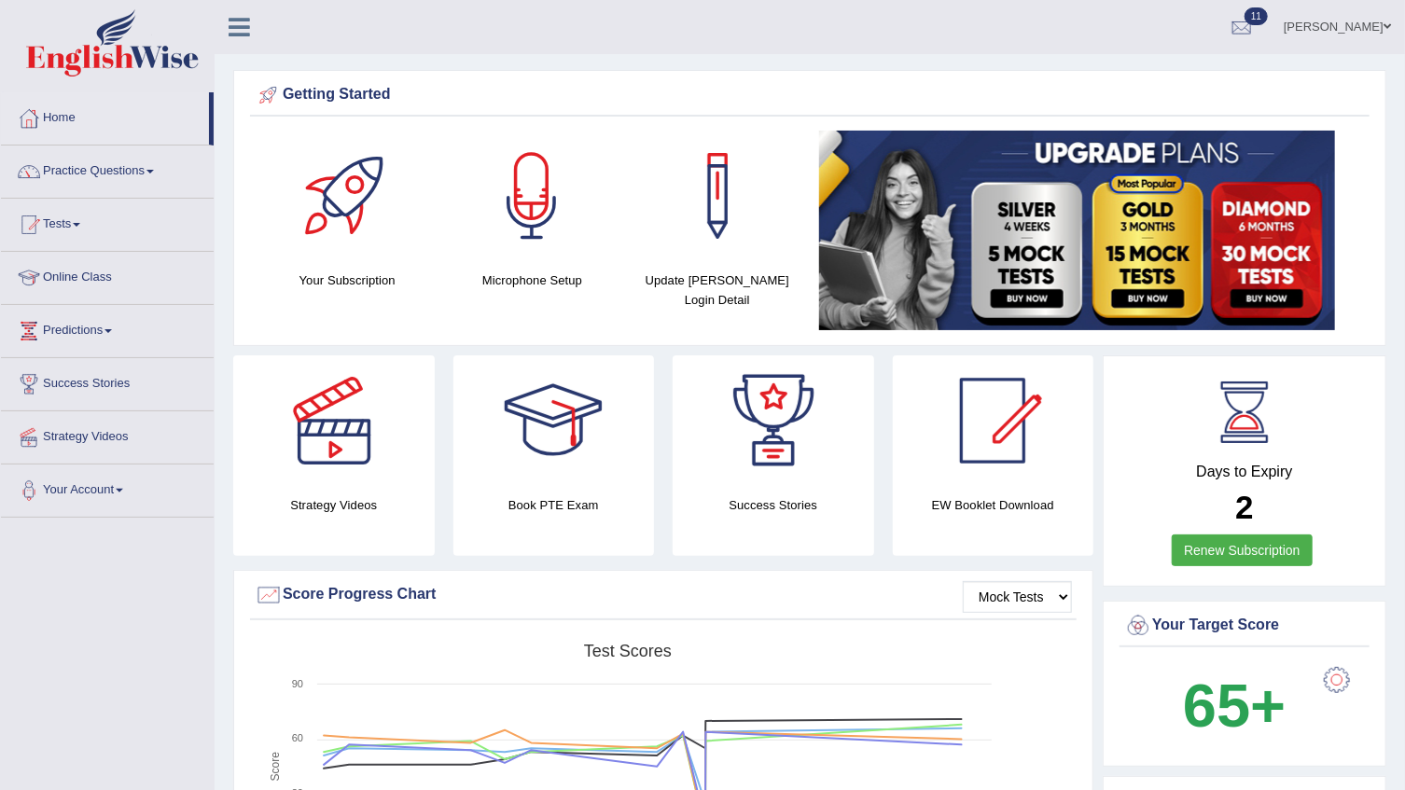
click at [1354, 3] on link "[PERSON_NAME]" at bounding box center [1337, 24] width 135 height 49
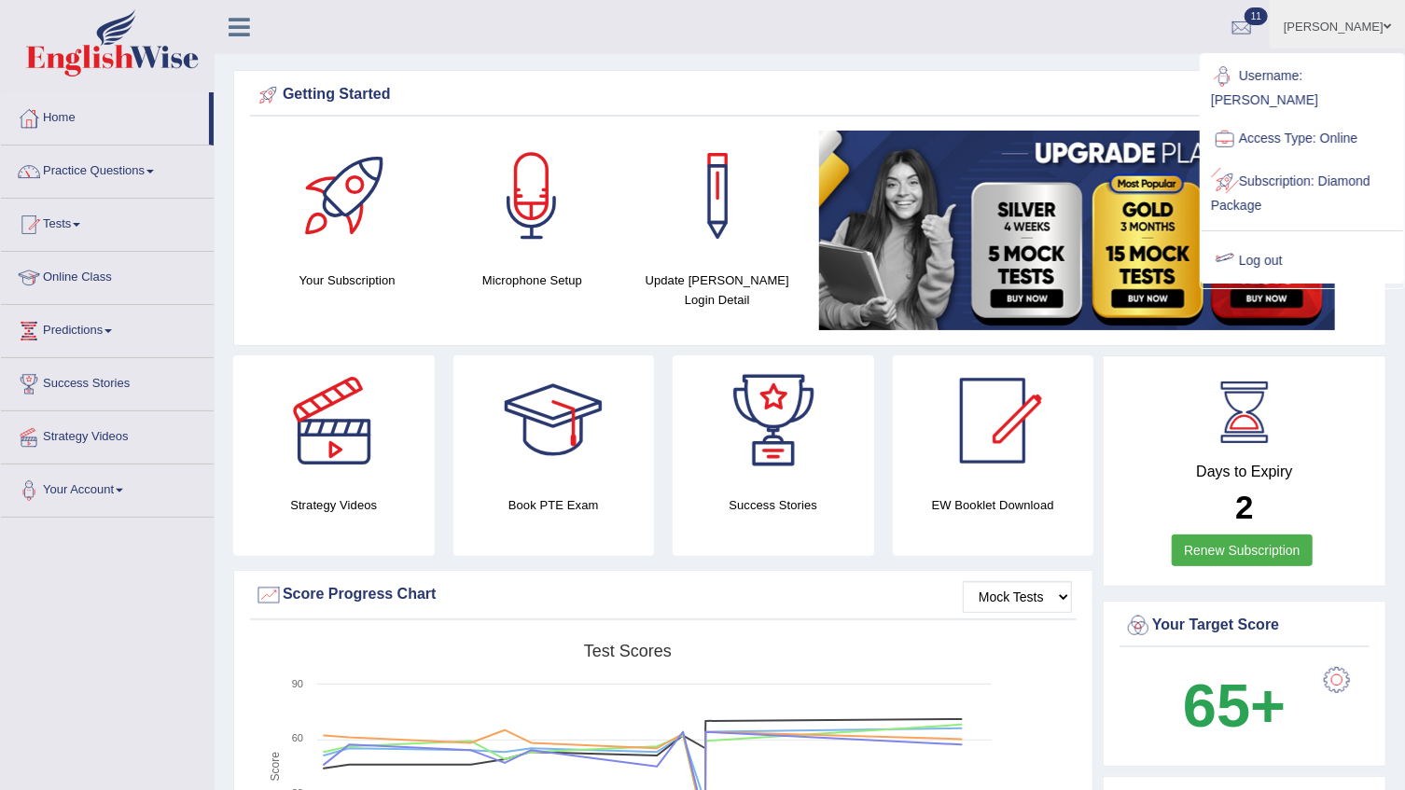
click at [1250, 240] on link "Log out" at bounding box center [1301, 261] width 201 height 43
